Goal: Information Seeking & Learning: Learn about a topic

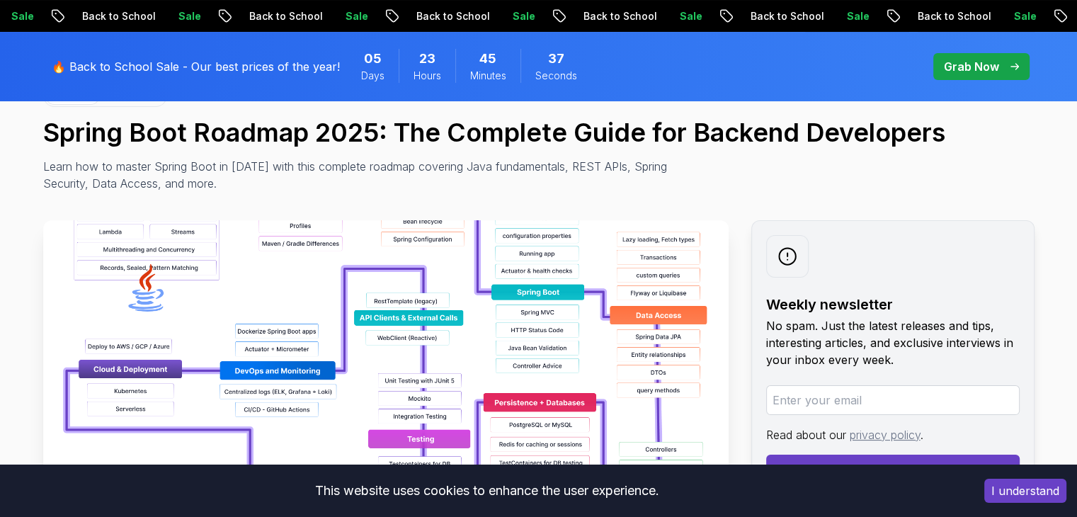
click at [176, 261] on img at bounding box center [385, 379] width 685 height 319
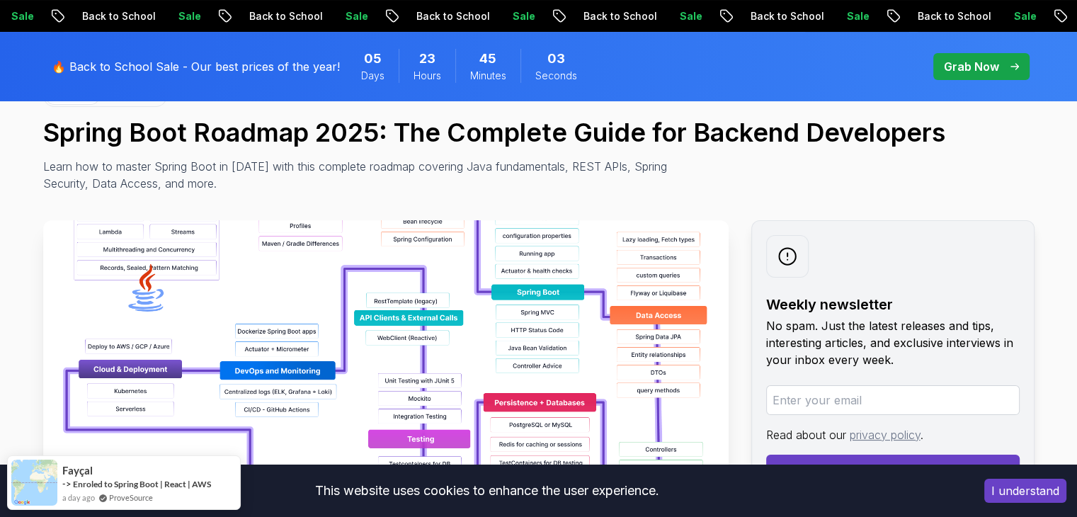
click at [473, 305] on img at bounding box center [385, 379] width 685 height 319
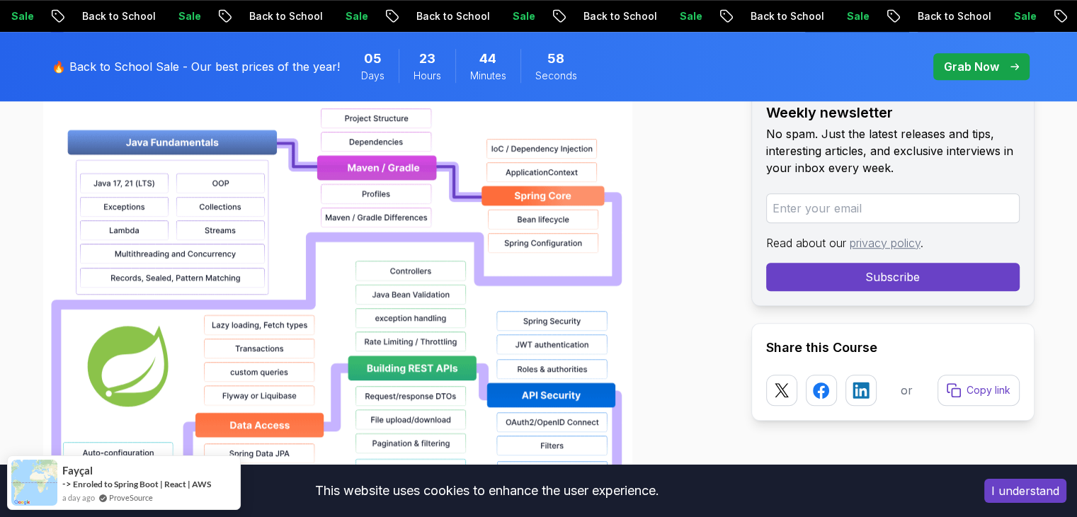
scroll to position [1062, 0]
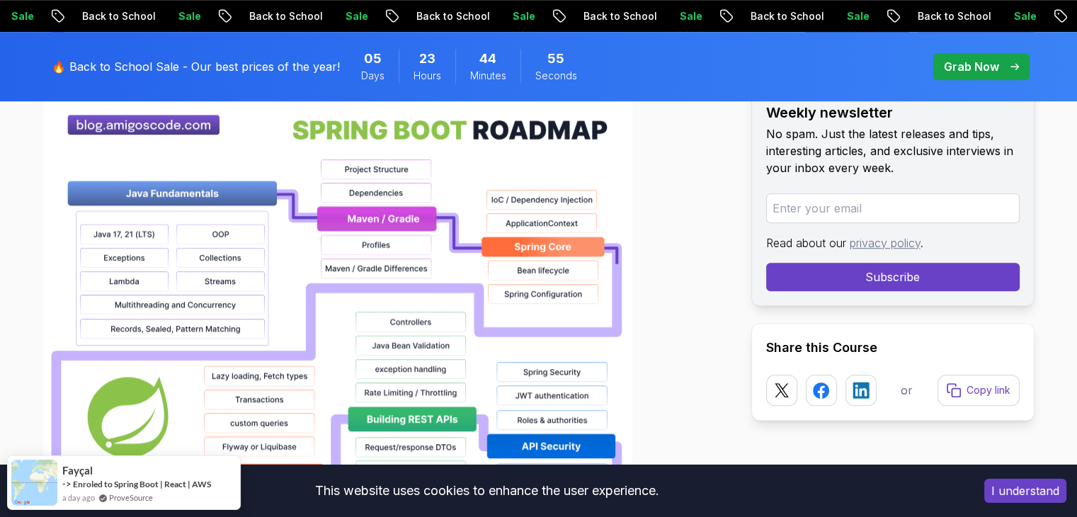
drag, startPoint x: 6, startPoint y: 148, endPoint x: 274, endPoint y: 243, distance: 283.9
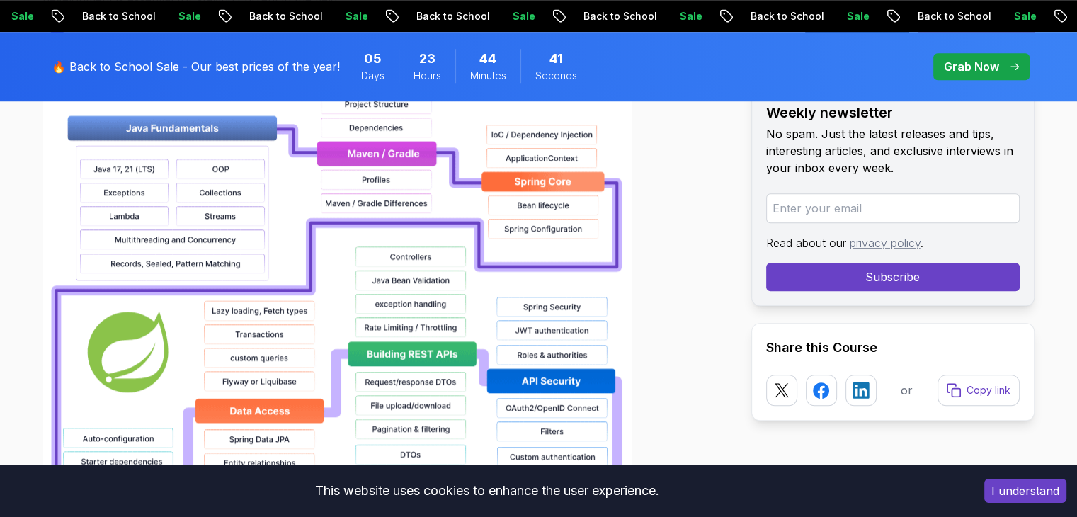
scroll to position [1133, 0]
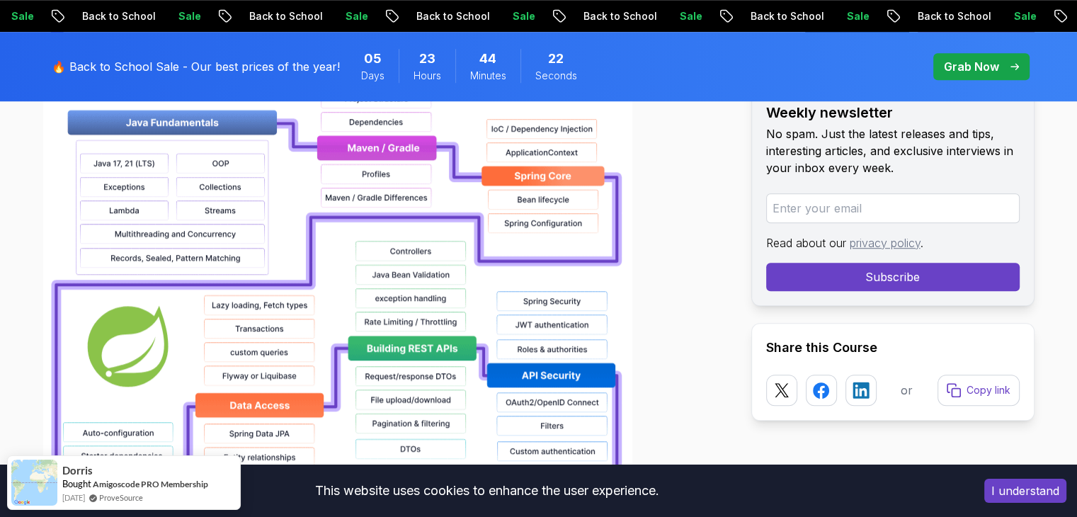
click at [706, 198] on div at bounding box center [385, 479] width 685 height 906
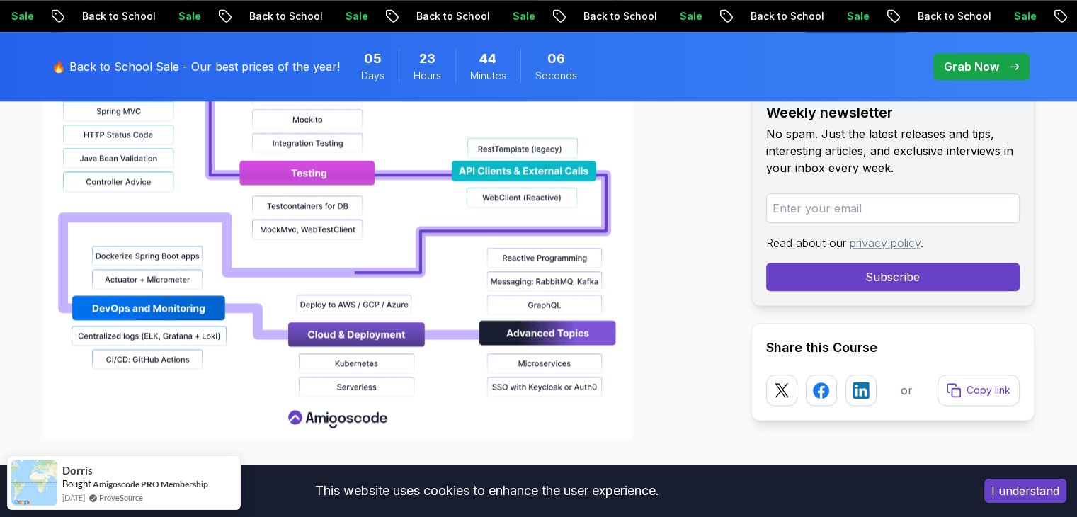
scroll to position [1628, 0]
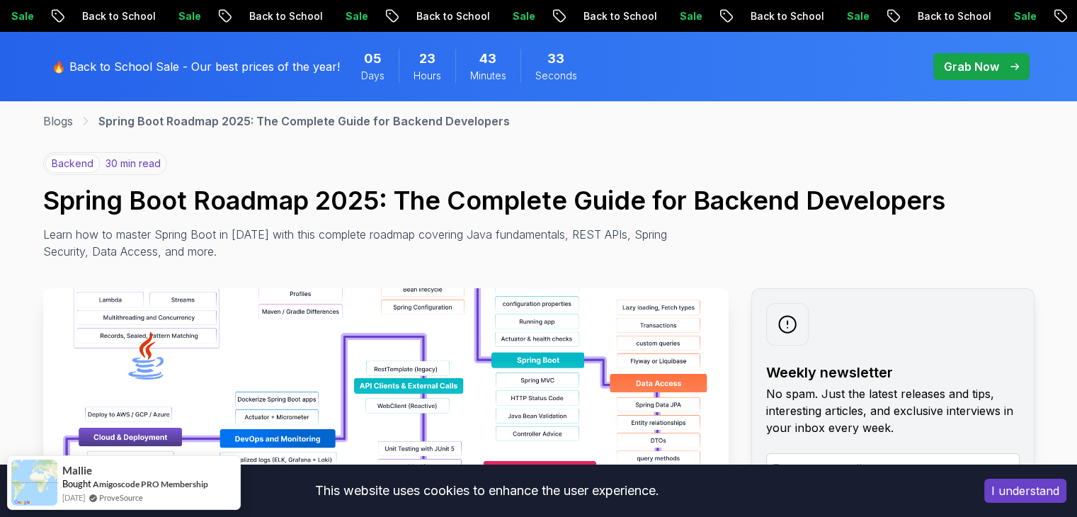
scroll to position [0, 0]
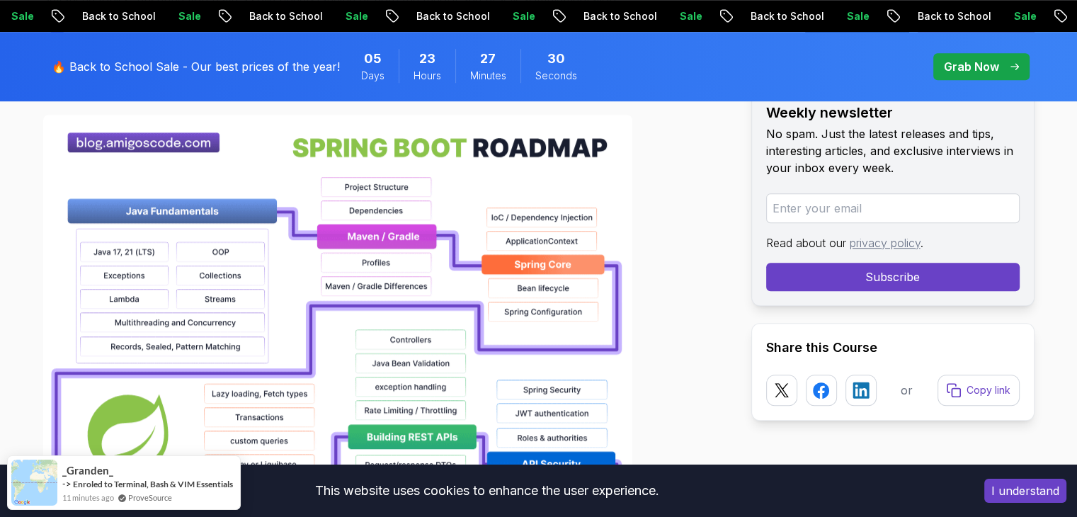
scroll to position [1062, 0]
